Goal: Transaction & Acquisition: Purchase product/service

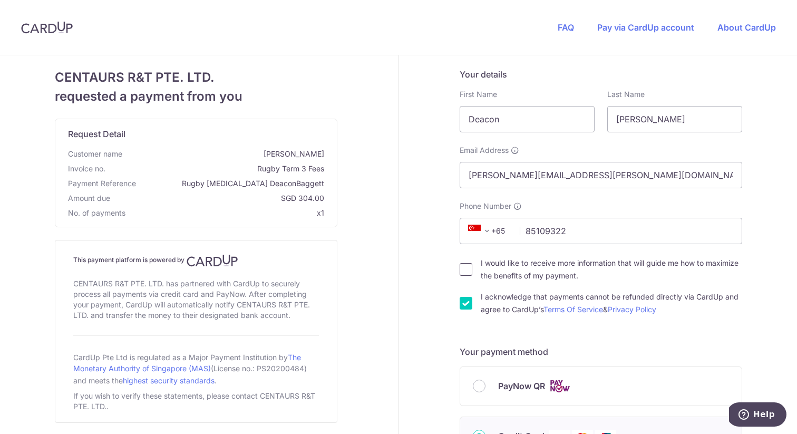
click at [466, 270] on input "I would like to receive more information that will guide me how to maximize the…" at bounding box center [466, 269] width 13 height 13
checkbox input "true"
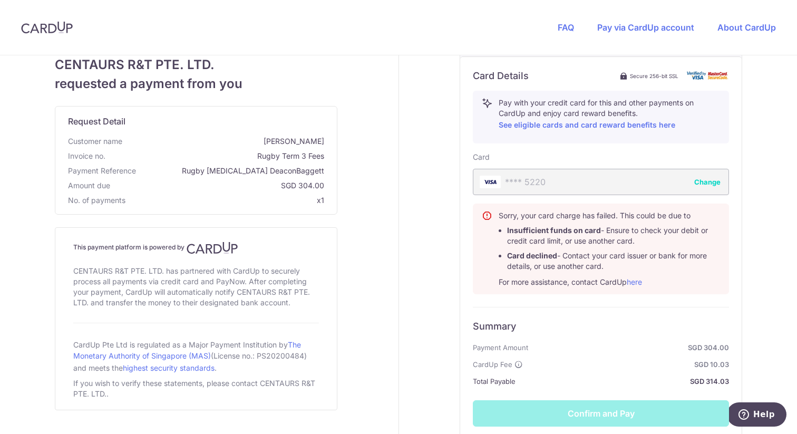
scroll to position [445, 0]
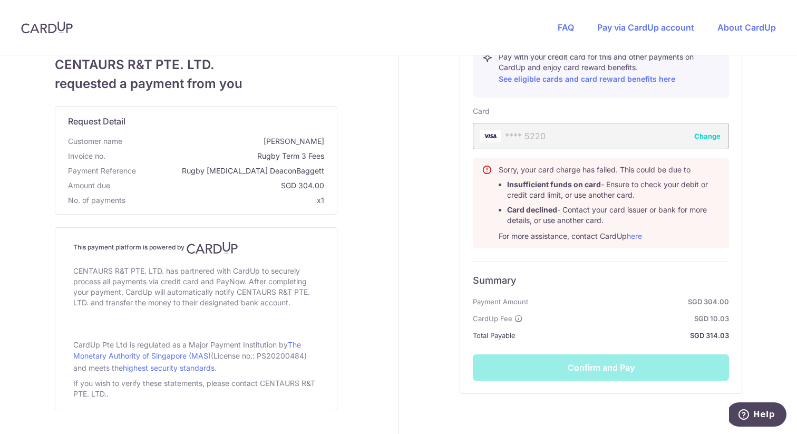
click at [616, 371] on div "Summary Payment Amount SGD 304.00 CardUp Fee SGD 10.03 Total Payable SGD 314.03…" at bounding box center [601, 321] width 256 height 120
click at [658, 131] on div "**** 5220 Change" at bounding box center [601, 136] width 256 height 26
click at [699, 136] on button "Change" at bounding box center [707, 136] width 26 height 11
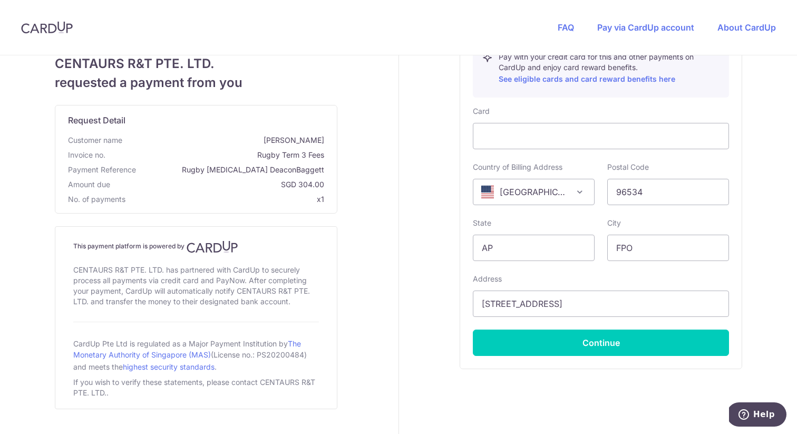
click at [589, 163] on div "Country of Billing Address [GEOGRAPHIC_DATA] [GEOGRAPHIC_DATA] [GEOGRAPHIC_DATA…" at bounding box center [534, 183] width 122 height 43
click at [459, 178] on div "Your details First Name [PERSON_NAME] Last Name [PERSON_NAME] Email Address [PE…" at bounding box center [601, 34] width 405 height 848
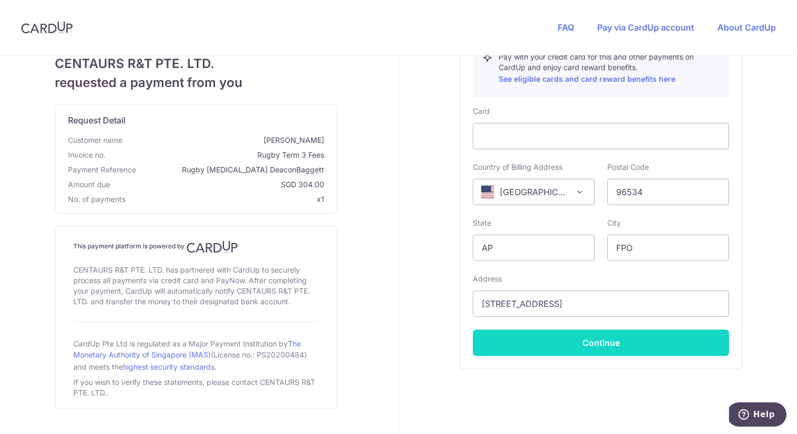
click at [587, 345] on button "Continue" at bounding box center [601, 343] width 256 height 26
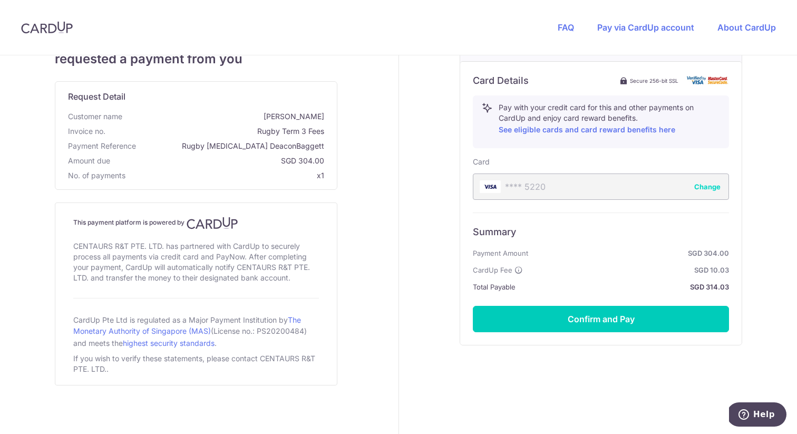
scroll to position [395, 0]
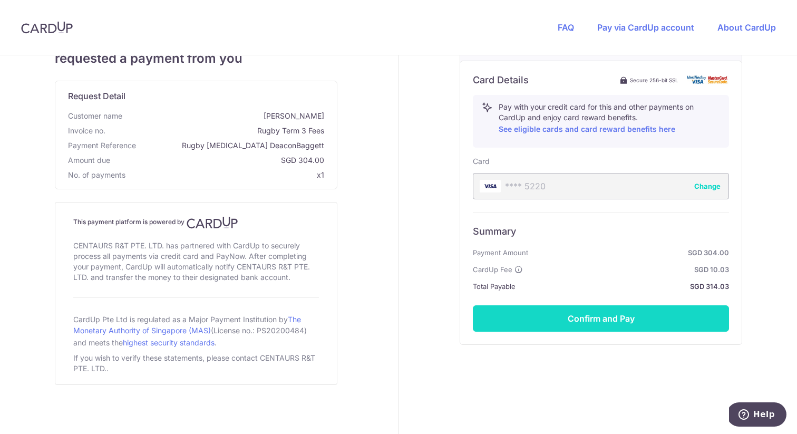
click at [582, 319] on button "Confirm and Pay" at bounding box center [601, 318] width 256 height 26
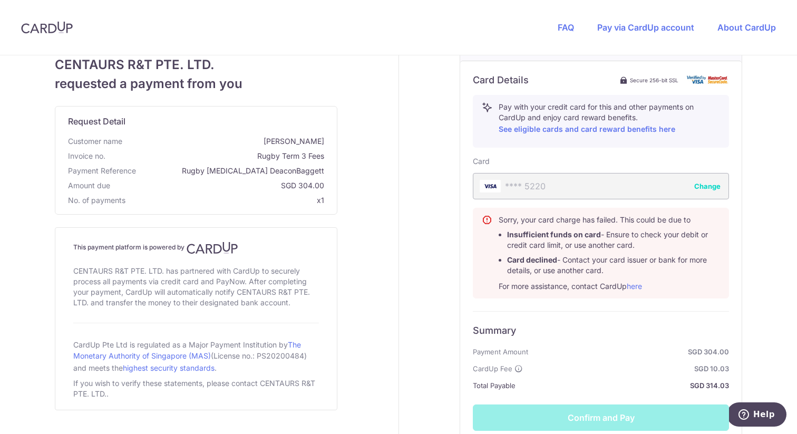
click at [689, 186] on div "**** 5220 Change" at bounding box center [601, 186] width 256 height 26
click at [617, 433] on div "Card Details Secure 256-bit SSL Pay with your credit card for this and other pa…" at bounding box center [601, 252] width 282 height 383
click at [717, 184] on button "Change" at bounding box center [707, 186] width 26 height 11
